Goal: Information Seeking & Learning: Learn about a topic

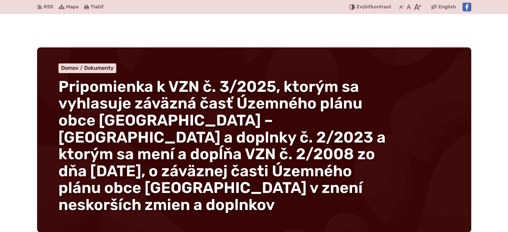
scroll to position [234, 0]
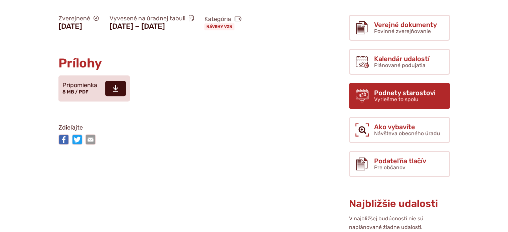
click at [365, 89] on icon at bounding box center [362, 95] width 13 height 13
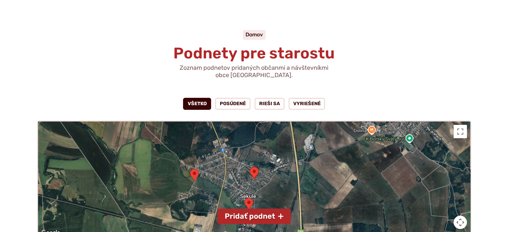
scroll to position [67, 0]
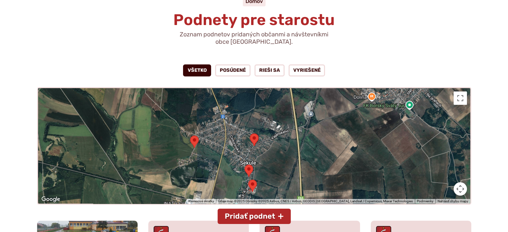
click at [199, 70] on link "Všetko" at bounding box center [197, 71] width 28 height 12
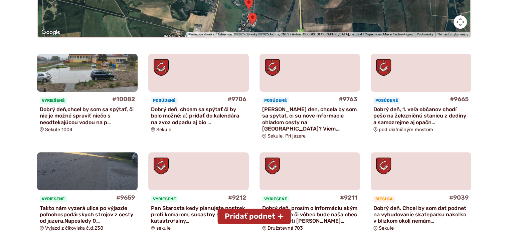
scroll to position [267, 0]
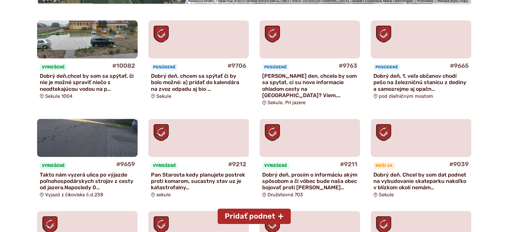
click at [398, 80] on p "Dobrý deň, 1. veľa občanov chodí pešo na železničnú stanicu z dediny a samozrej…" at bounding box center [421, 82] width 95 height 19
